Goal: Check status: Check status

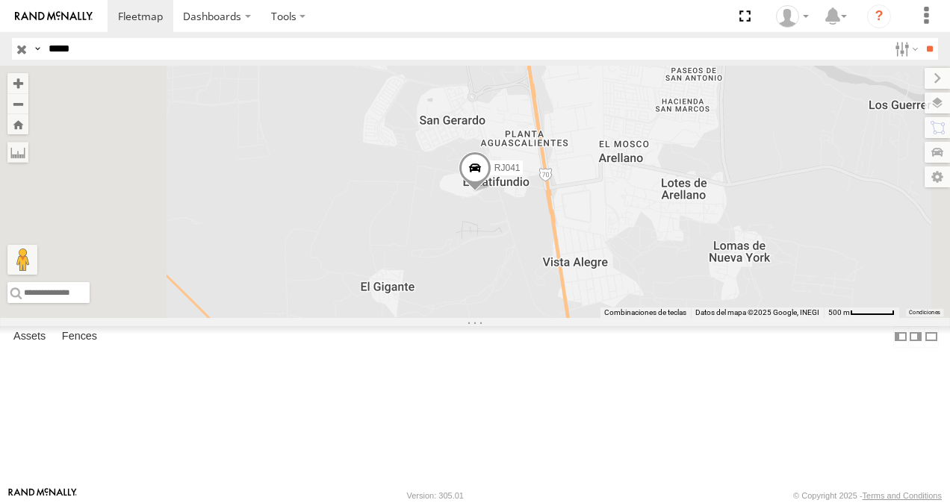
click at [0, 0] on div "RJ041 XPD GLOBAL" at bounding box center [0, 0] width 0 height 0
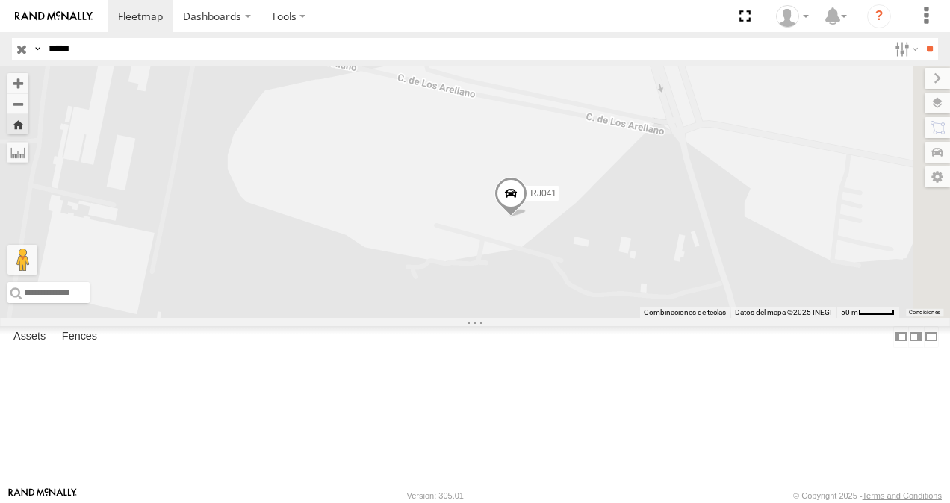
drag, startPoint x: 877, startPoint y: 341, endPoint x: 683, endPoint y: 332, distance: 195.1
click at [683, 318] on div "RJ041" at bounding box center [475, 192] width 950 height 252
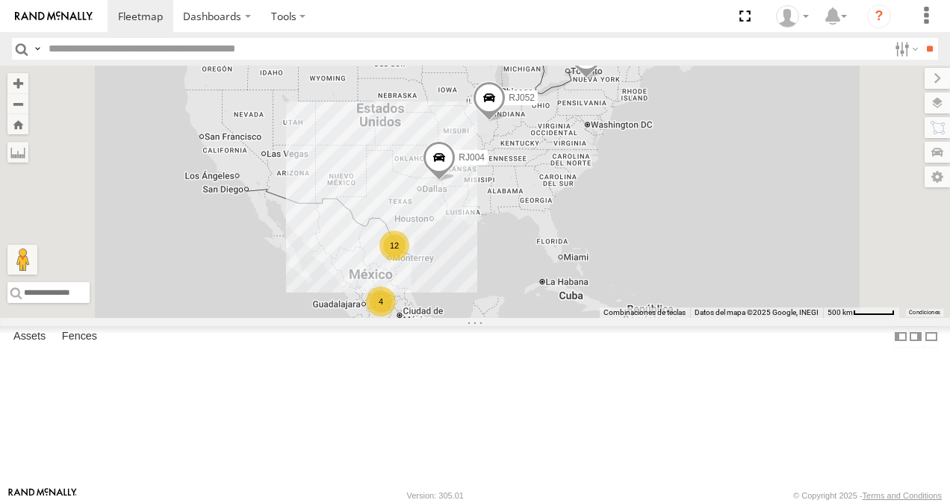
click at [0, 0] on div "XPD GLOBAL" at bounding box center [0, 0] width 0 height 0
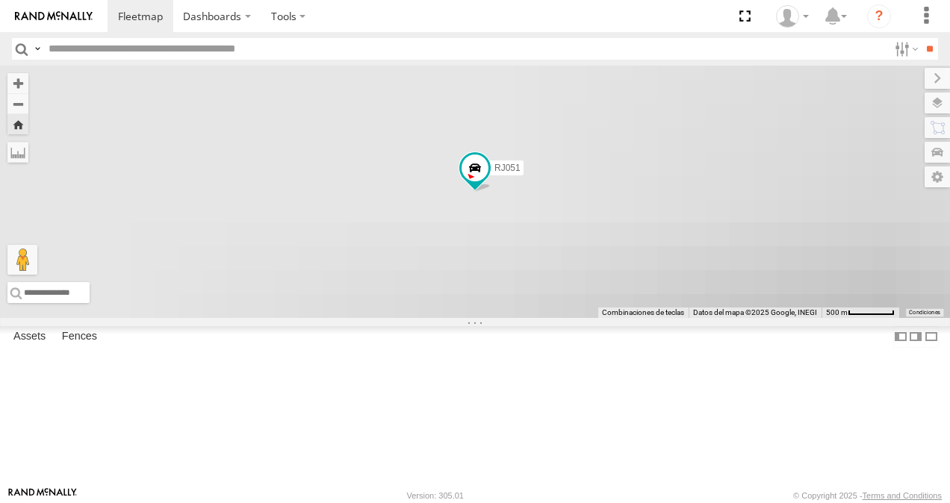
click at [0, 0] on div "XPD GLOBAL" at bounding box center [0, 0] width 0 height 0
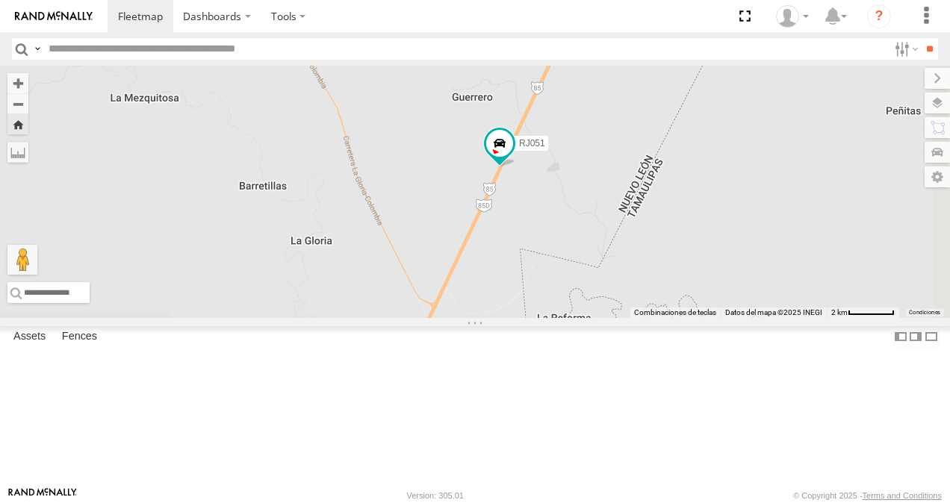
drag, startPoint x: 600, startPoint y: 282, endPoint x: 554, endPoint y: 109, distance: 179.1
click at [554, 109] on div "RJ051" at bounding box center [475, 192] width 950 height 252
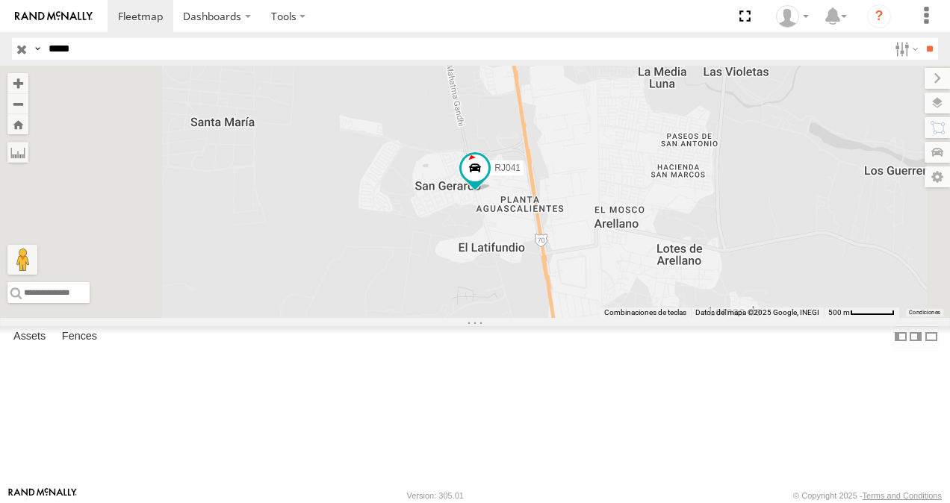
click at [276, 57] on input "*****" at bounding box center [465, 49] width 845 height 22
click at [273, 56] on input "*****" at bounding box center [465, 49] width 845 height 22
drag, startPoint x: 115, startPoint y: 100, endPoint x: 129, endPoint y: 106, distance: 15.4
click at [0, 0] on div "RJ041 XPD GLOBAL" at bounding box center [0, 0] width 0 height 0
click at [644, 248] on div "RJ041" at bounding box center [475, 192] width 950 height 252
